Goal: Task Accomplishment & Management: Manage account settings

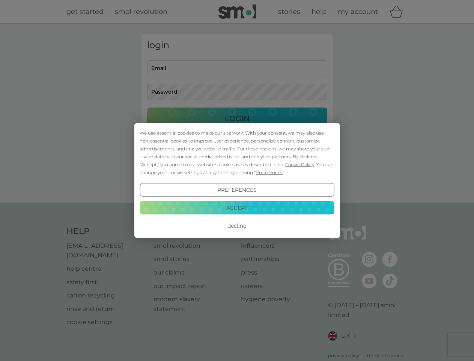
click at [300, 164] on span "Cookie Policy" at bounding box center [299, 164] width 29 height 6
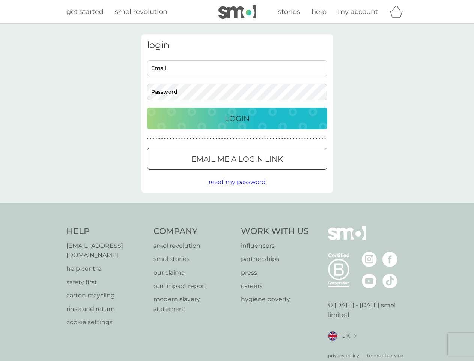
click at [269, 172] on div "login Email Password Login ● ● ● ● ● ● ● ● ● ● ● ● ● ● ● ● ● ● ● ● ● ● ● ● ● ● …" at bounding box center [238, 113] width 192 height 158
click at [237, 190] on div "login Email Password Login ● ● ● ● ● ● ● ● ● ● ● ● ● ● ● ● ● ● ● ● ● ● ● ● ● ● …" at bounding box center [238, 113] width 192 height 158
click at [237, 225] on div "Help [EMAIL_ADDRESS][DOMAIN_NAME] help centre safety first carton recycling rin…" at bounding box center [237, 291] width 342 height 133
click at [237, 207] on div "Help [EMAIL_ADDRESS][DOMAIN_NAME] help centre safety first carton recycling rin…" at bounding box center [237, 292] width 474 height 178
